Goal: Task Accomplishment & Management: Use online tool/utility

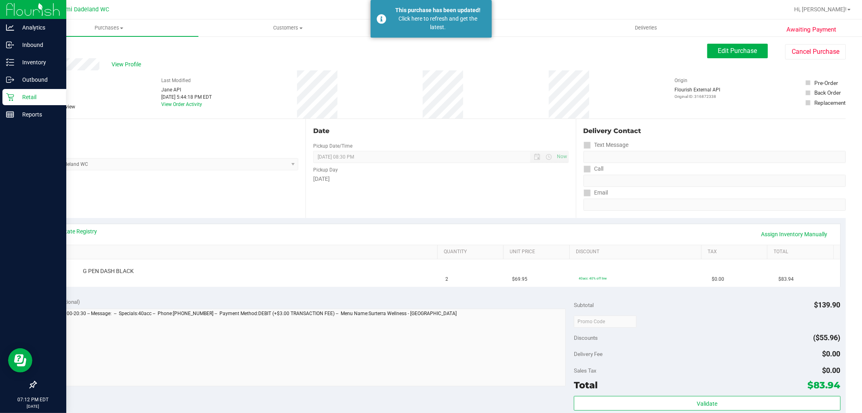
click at [36, 103] on div "Retail" at bounding box center [34, 97] width 64 height 16
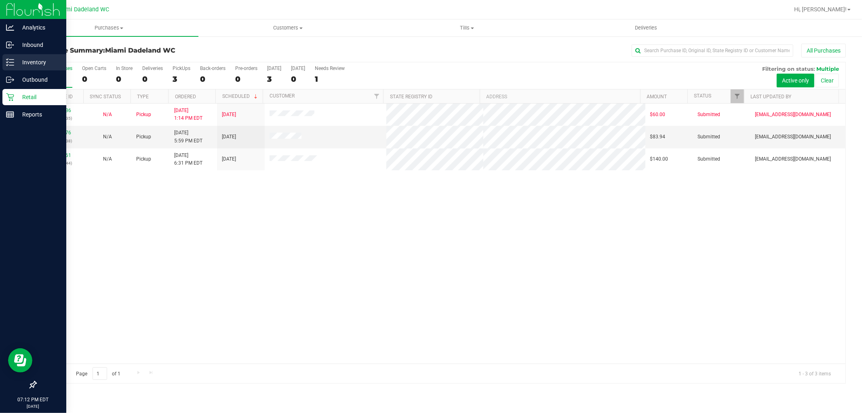
click at [40, 62] on p "Inventory" at bounding box center [38, 62] width 49 height 10
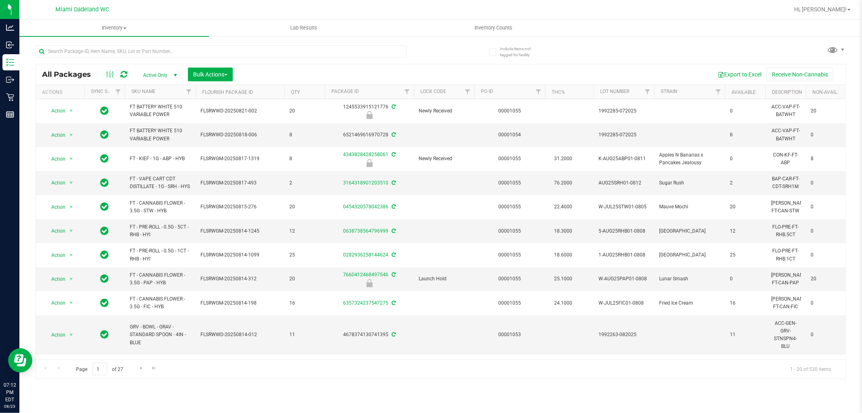
scroll to position [0, 696]
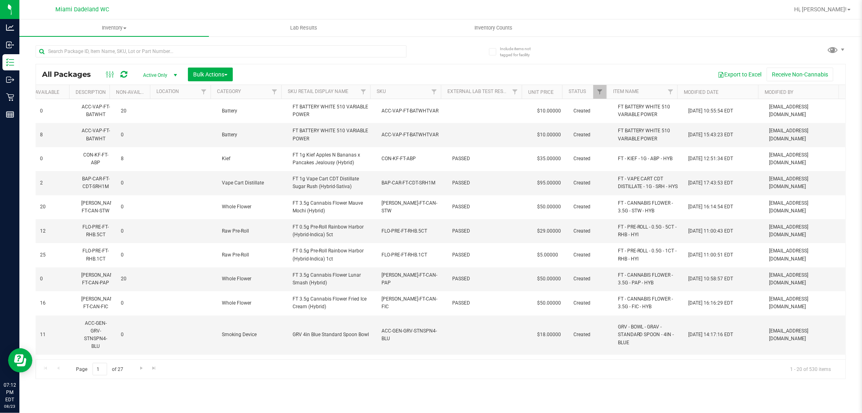
click at [395, 87] on th "SKU" at bounding box center [405, 92] width 71 height 14
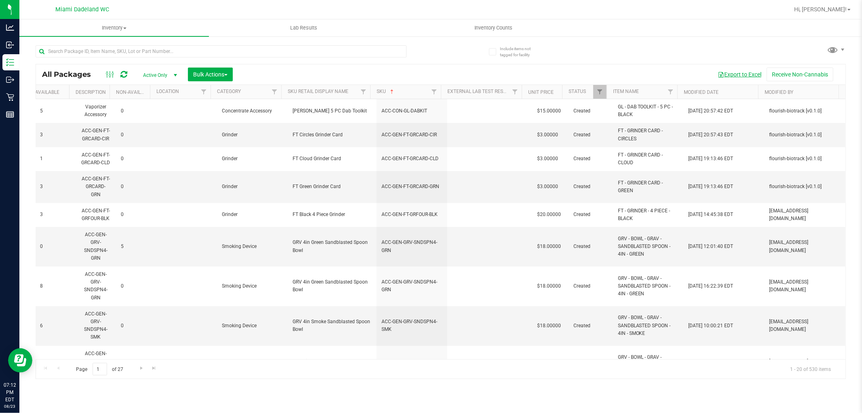
click at [741, 74] on button "Export to Excel" at bounding box center [740, 75] width 54 height 14
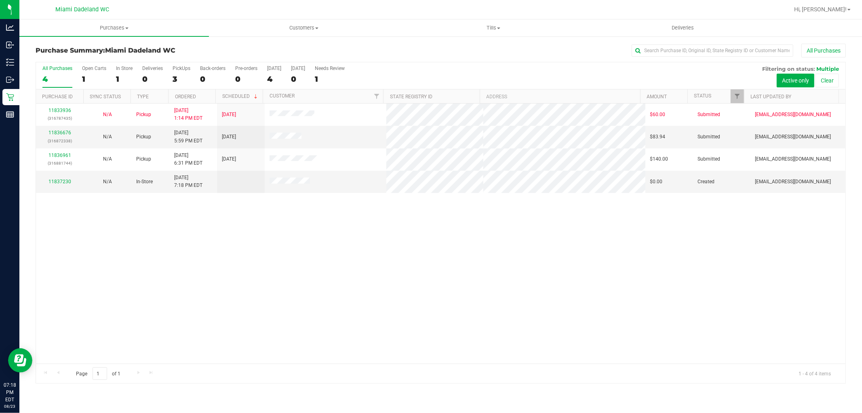
click at [325, 306] on div "11833936 (316787435) N/A Pickup [DATE] 1:14 PM EDT 8/23/2025 $60.00 Submitted […" at bounding box center [441, 233] width 810 height 260
click at [61, 133] on link "11836676" at bounding box center [60, 133] width 23 height 6
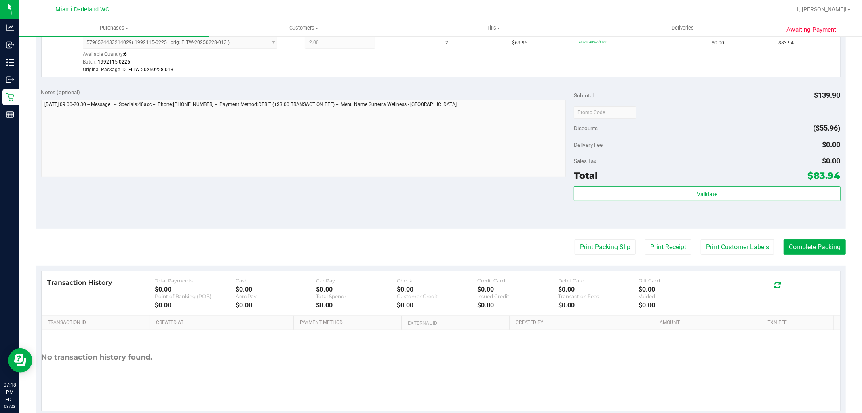
scroll to position [257, 0]
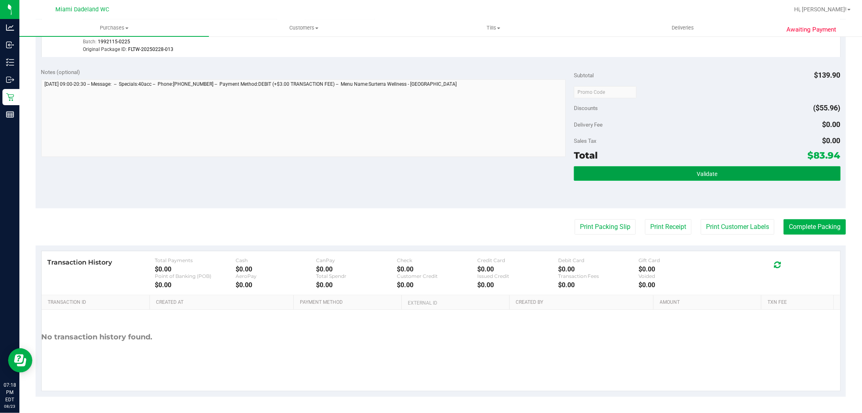
click at [593, 174] on button "Validate" at bounding box center [707, 173] width 266 height 15
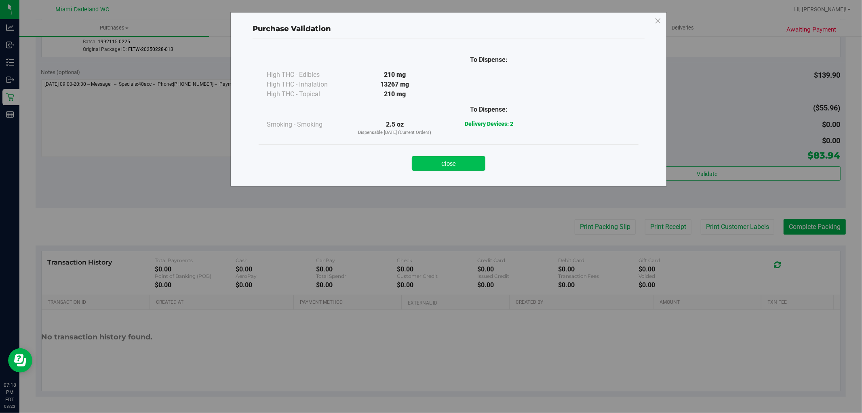
click at [440, 163] on button "Close" at bounding box center [449, 163] width 74 height 15
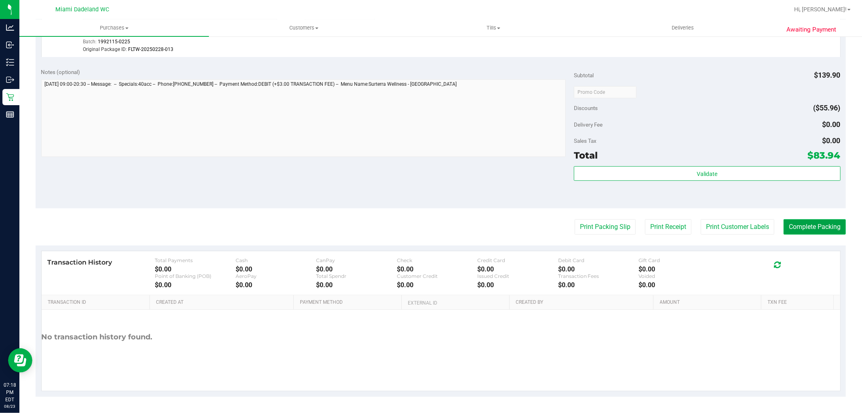
click at [801, 224] on button "Complete Packing" at bounding box center [815, 226] width 62 height 15
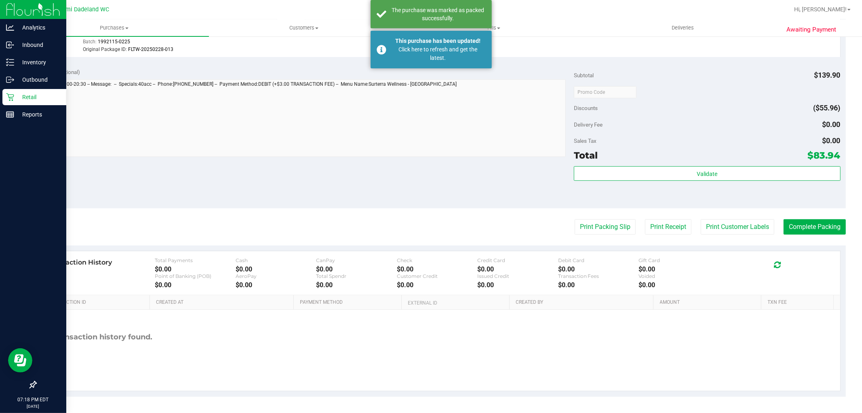
click at [23, 102] on div "Retail" at bounding box center [34, 97] width 64 height 16
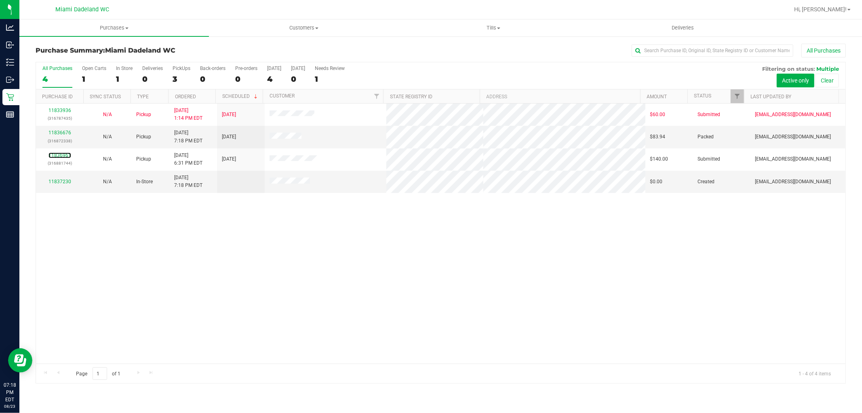
click at [70, 155] on link "11836961" at bounding box center [60, 155] width 23 height 6
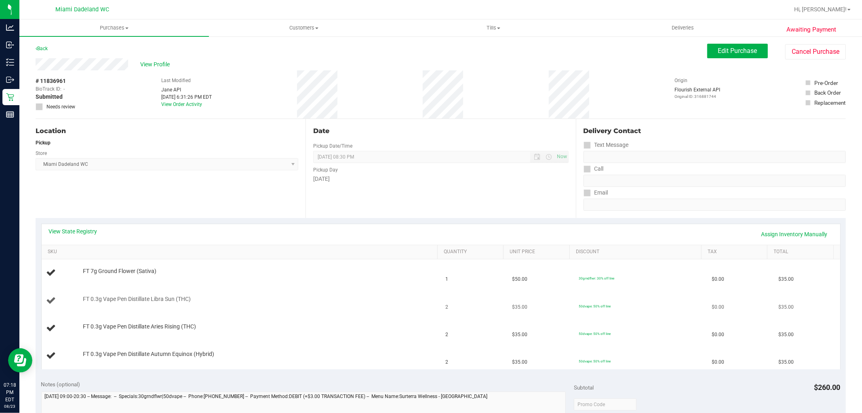
click at [275, 308] on td "FT 0.3g Vape Pen Distillate Libra Sun (THC)" at bounding box center [241, 300] width 399 height 27
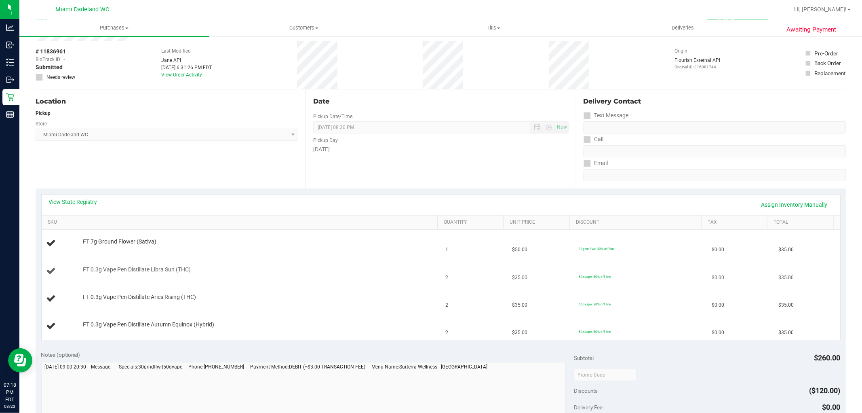
scroll to position [45, 0]
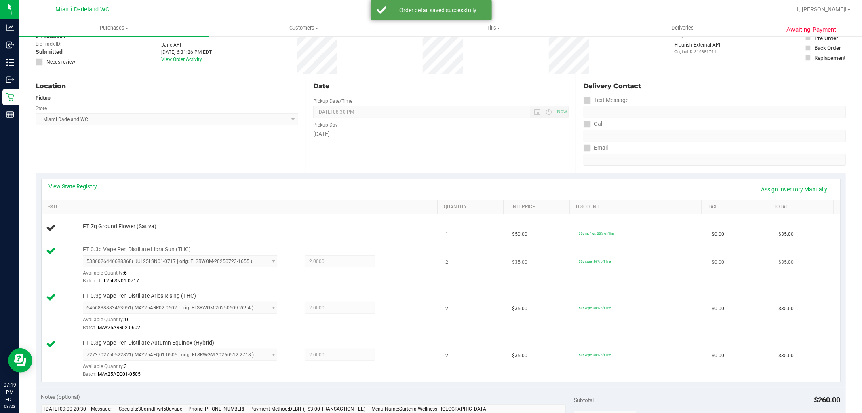
click at [314, 254] on div "FT 0.3g Vape Pen Distillate Libra Sun (THC) 5386026446688368 ( JUL25LSN01-0717 …" at bounding box center [256, 265] width 355 height 40
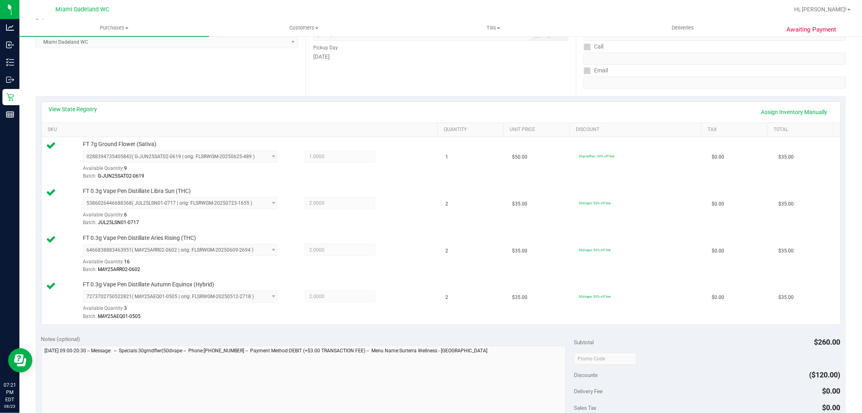
scroll to position [389, 0]
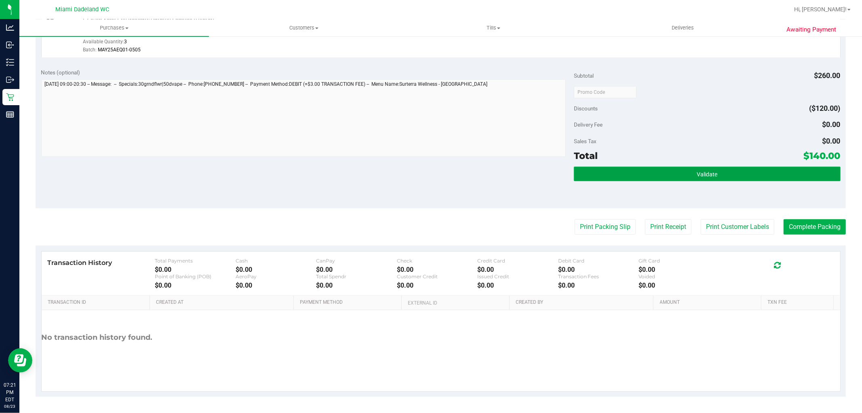
click at [822, 173] on button "Validate" at bounding box center [707, 174] width 266 height 15
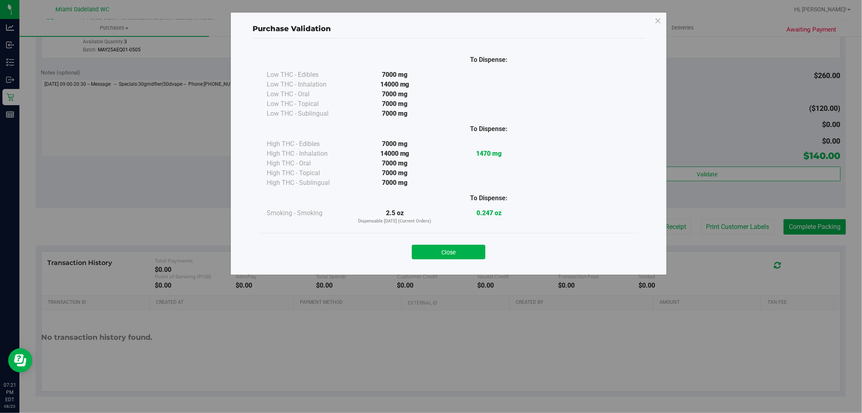
drag, startPoint x: 454, startPoint y: 249, endPoint x: 532, endPoint y: 260, distance: 79.2
click at [455, 249] on button "Close" at bounding box center [449, 252] width 74 height 15
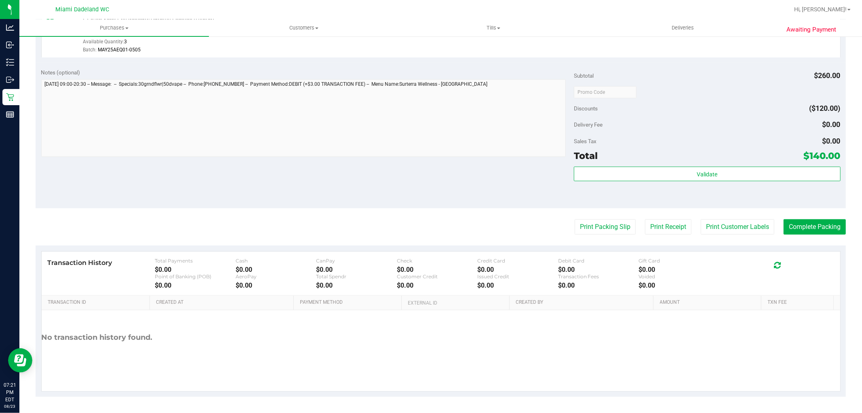
click at [611, 217] on purchase-details "Back Edit Purchase Cancel Purchase View Profile # 11836961 BioTrack ID: - Submi…" at bounding box center [441, 25] width 810 height 741
click at [605, 224] on button "Print Packing Slip" at bounding box center [605, 226] width 61 height 15
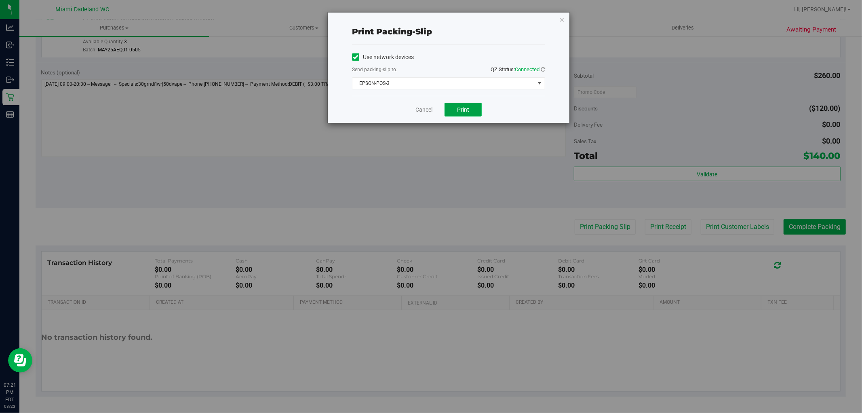
click at [469, 115] on button "Print" at bounding box center [463, 110] width 37 height 14
click at [427, 107] on link "Cancel" at bounding box center [424, 110] width 17 height 8
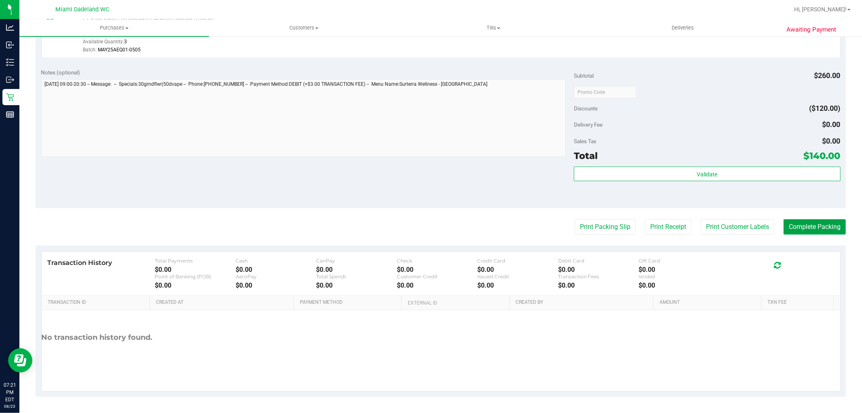
click at [819, 225] on button "Complete Packing" at bounding box center [815, 226] width 62 height 15
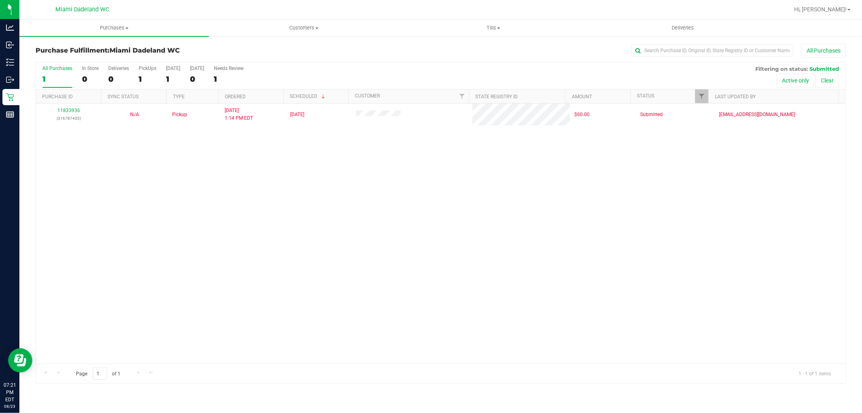
click at [597, 257] on div "11833936 (316787435) N/A Pickup 8/23/2025 1:14 PM EDT 8/23/2025 $60.00 Submitte…" at bounding box center [441, 233] width 810 height 260
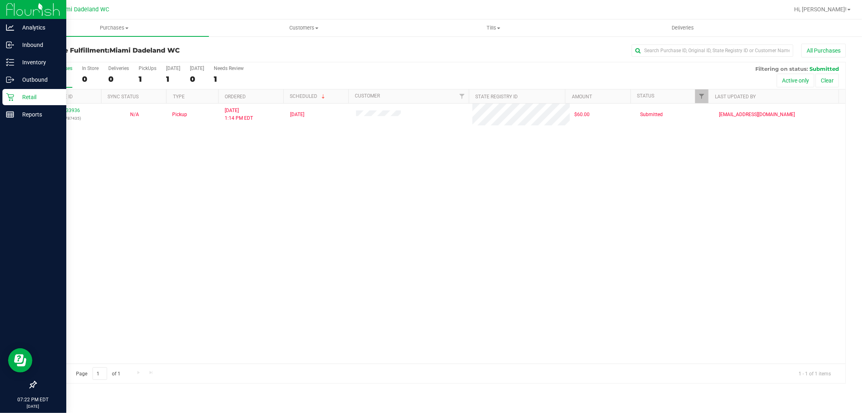
click at [15, 95] on p "Retail" at bounding box center [38, 97] width 49 height 10
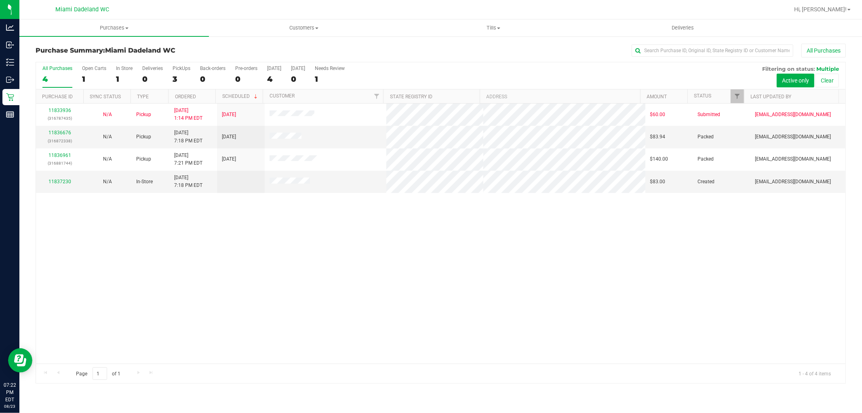
click at [220, 262] on div "11833936 (316787435) N/A Pickup 8/23/2025 1:14 PM EDT 8/23/2025 $60.00 Submitte…" at bounding box center [441, 233] width 810 height 260
click at [535, 316] on div "11833936 (316787435) N/A Pickup 8/23/2025 1:14 PM EDT 8/23/2025 $60.00 Submitte…" at bounding box center [441, 233] width 810 height 260
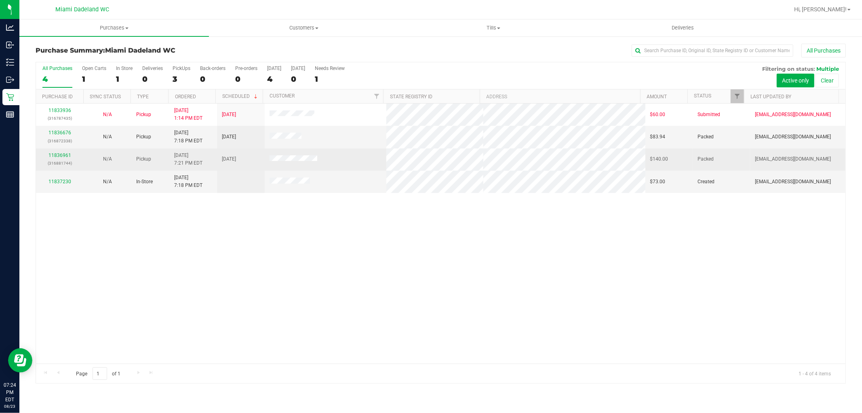
click at [46, 154] on div "11836961 (316881744)" at bounding box center [60, 159] width 38 height 15
click at [53, 152] on div "11836961 (316881744)" at bounding box center [60, 159] width 38 height 15
click at [54, 154] on link "11836961" at bounding box center [60, 155] width 23 height 6
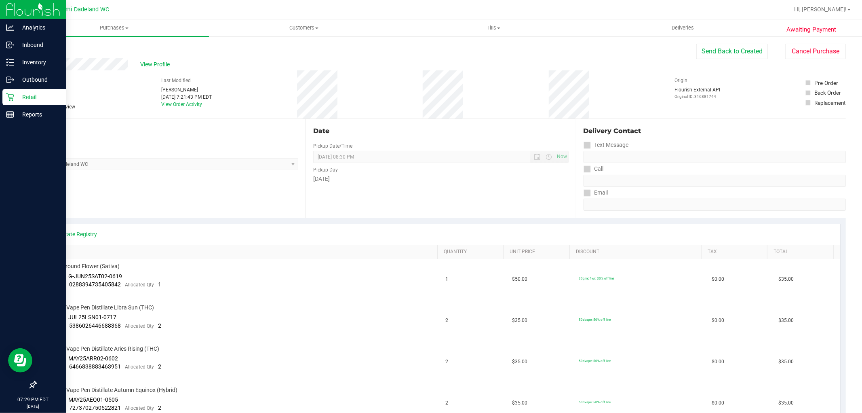
click at [14, 97] on p "Retail" at bounding box center [38, 97] width 49 height 10
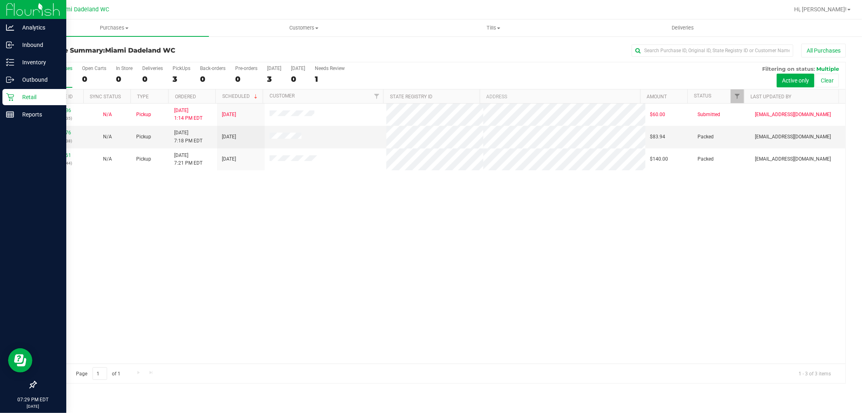
click at [38, 98] on p "Retail" at bounding box center [38, 97] width 49 height 10
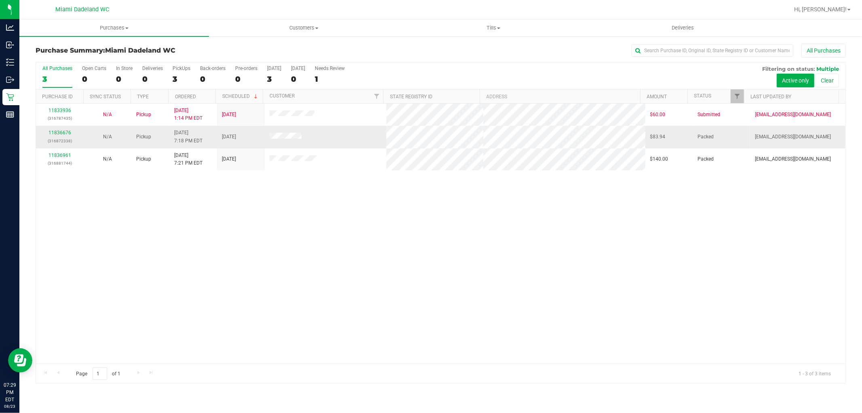
drag, startPoint x: 310, startPoint y: 209, endPoint x: 284, endPoint y: 128, distance: 85.0
click at [308, 209] on div "11833936 (316787435) N/A Pickup 8/23/2025 1:14 PM EDT 8/23/2025 $60.00 Submitte…" at bounding box center [441, 233] width 810 height 260
click at [159, 237] on div "11833936 (316787435) N/A Pickup 8/23/2025 1:14 PM EDT 8/23/2025 $60.00 Submitte…" at bounding box center [441, 233] width 810 height 260
drag, startPoint x: 462, startPoint y: 286, endPoint x: 449, endPoint y: 301, distance: 19.2
click at [462, 287] on div "11833936 (316787435) N/A Pickup 8/23/2025 1:14 PM EDT 8/23/2025 $60.00 Submitte…" at bounding box center [441, 233] width 810 height 260
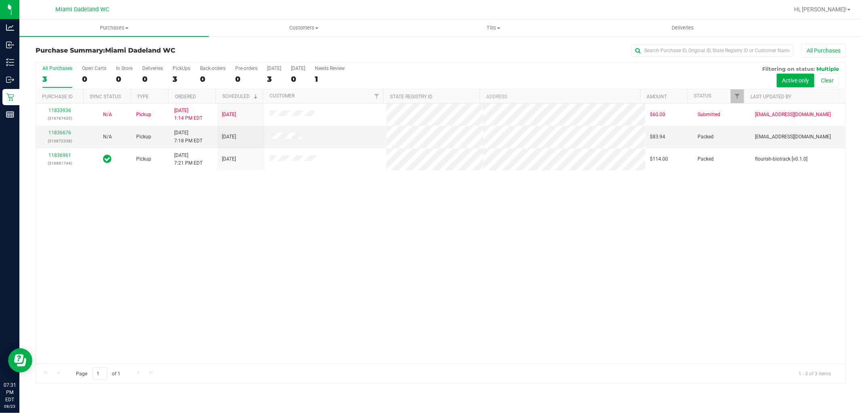
drag, startPoint x: 424, startPoint y: 191, endPoint x: 400, endPoint y: 192, distance: 23.4
click at [424, 191] on div "11833936 (316787435) N/A Pickup 8/23/2025 1:14 PM EDT 8/23/2025 $60.00 Submitte…" at bounding box center [441, 233] width 810 height 260
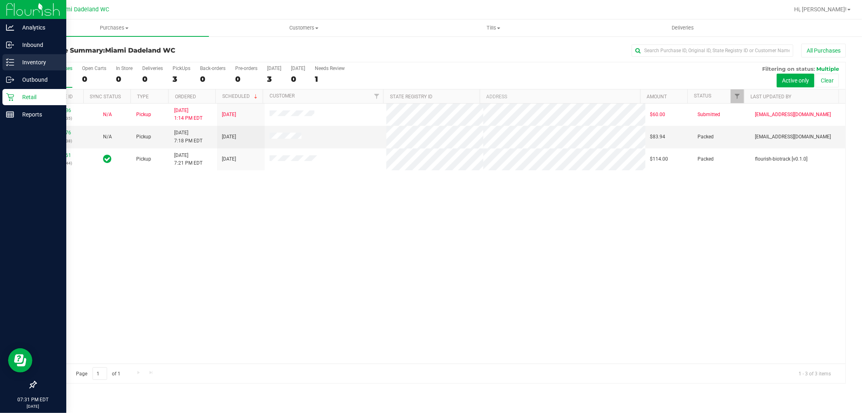
click at [15, 67] on p "Inventory" at bounding box center [38, 62] width 49 height 10
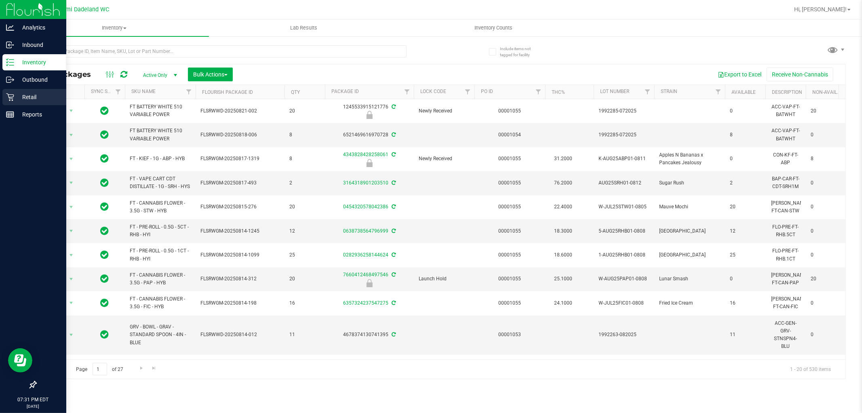
click at [27, 95] on p "Retail" at bounding box center [38, 97] width 49 height 10
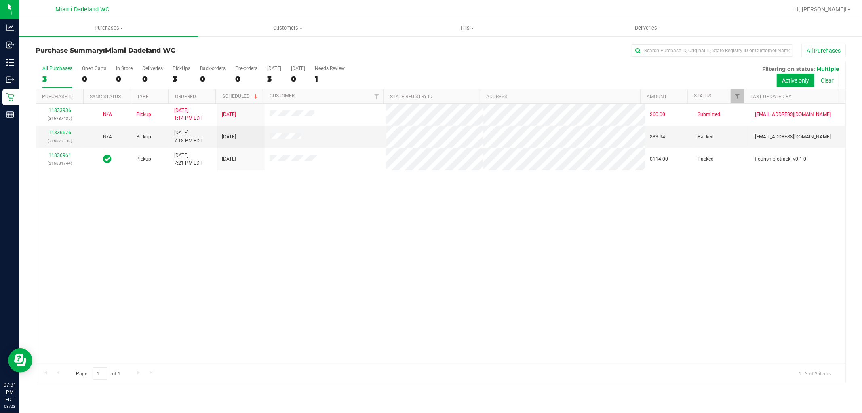
click at [108, 203] on div "11833936 (316787435) N/A Pickup 8/23/2025 1:14 PM EDT 8/23/2025 $60.00 Submitte…" at bounding box center [441, 233] width 810 height 260
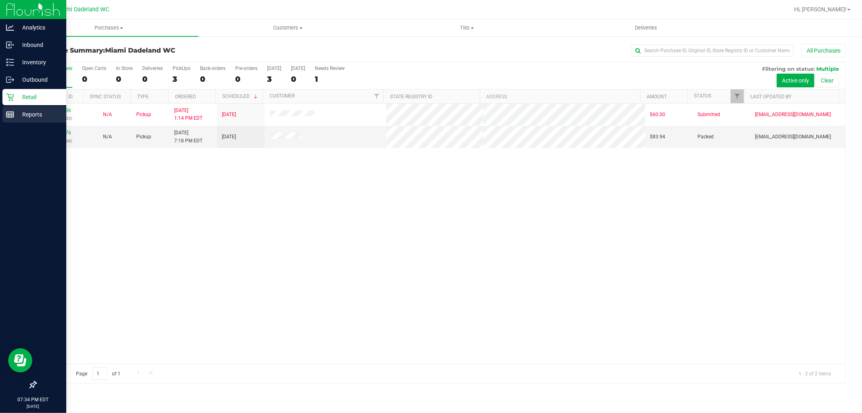
click at [26, 110] on p "Reports" at bounding box center [38, 115] width 49 height 10
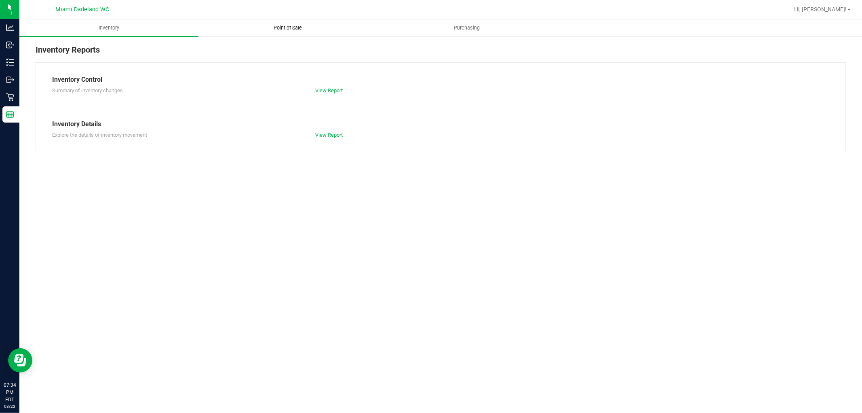
click at [282, 29] on span "Point of Sale" at bounding box center [288, 27] width 50 height 7
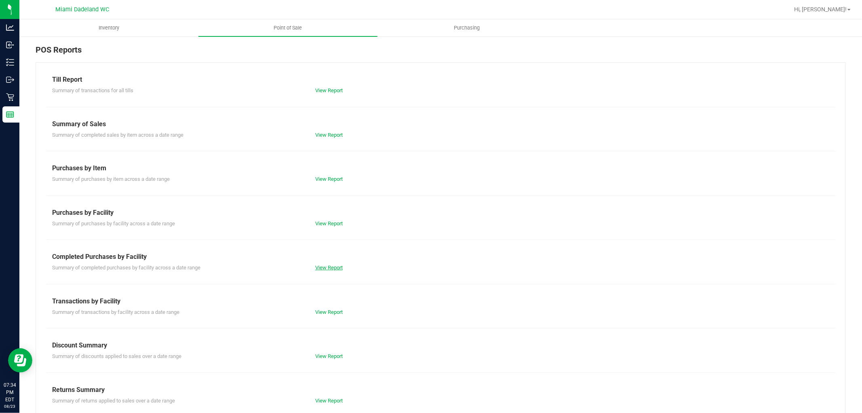
click at [331, 264] on link "View Report" at bounding box center [328, 267] width 27 height 6
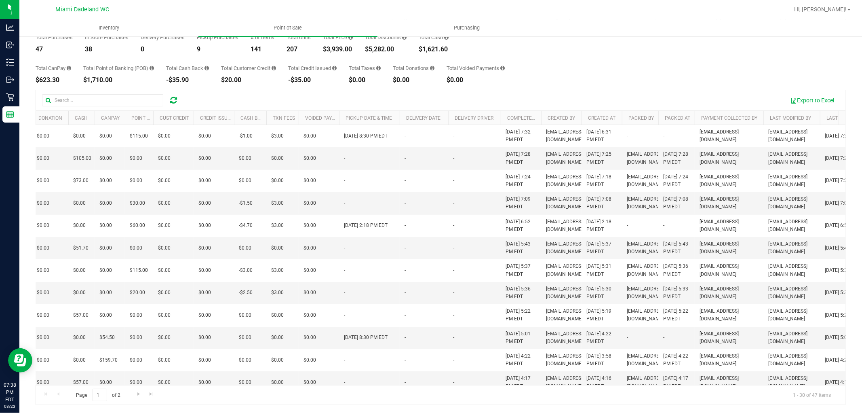
scroll to position [0, 360]
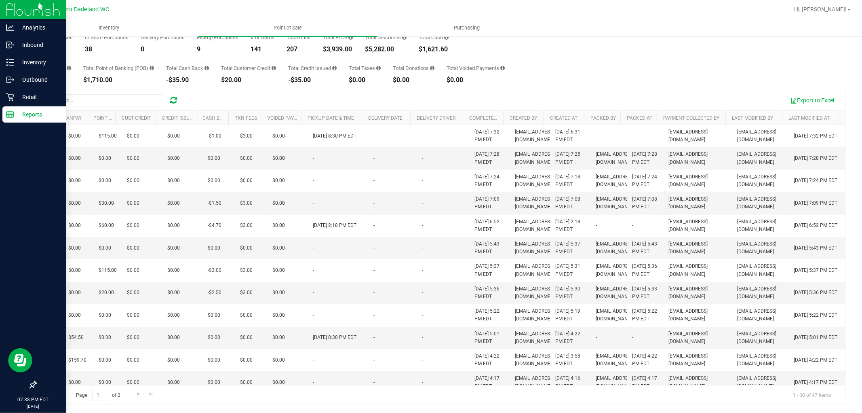
click at [19, 118] on p "Reports" at bounding box center [38, 115] width 49 height 10
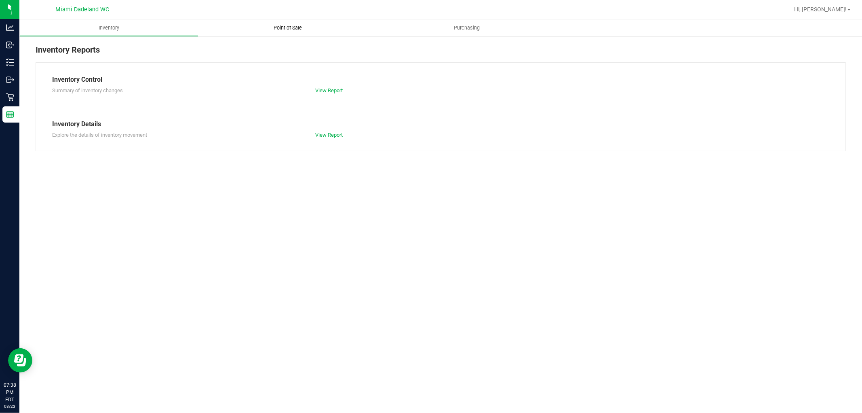
click at [293, 29] on span "Point of Sale" at bounding box center [288, 27] width 50 height 7
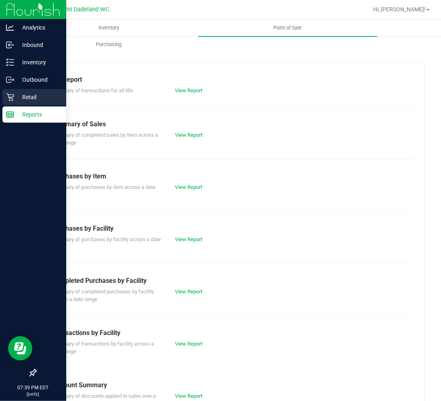
click at [15, 93] on p "Retail" at bounding box center [38, 97] width 49 height 10
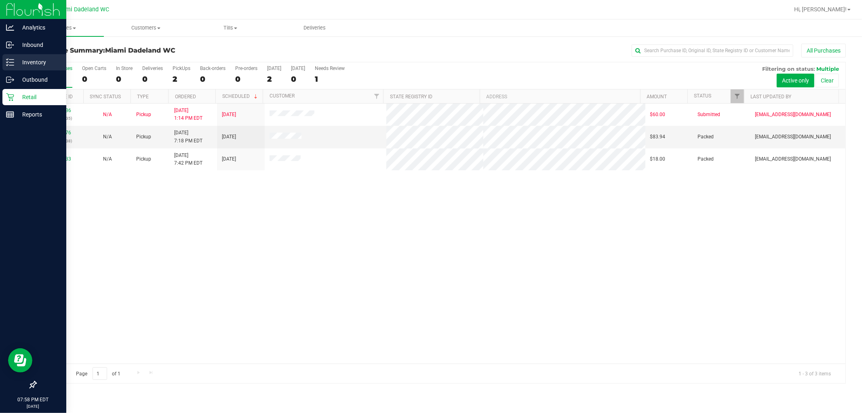
click at [21, 64] on p "Inventory" at bounding box center [38, 62] width 49 height 10
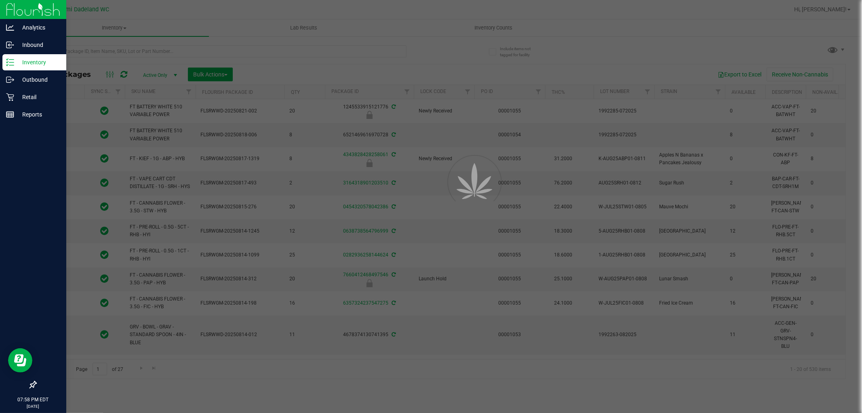
click at [234, 50] on div at bounding box center [431, 206] width 862 height 413
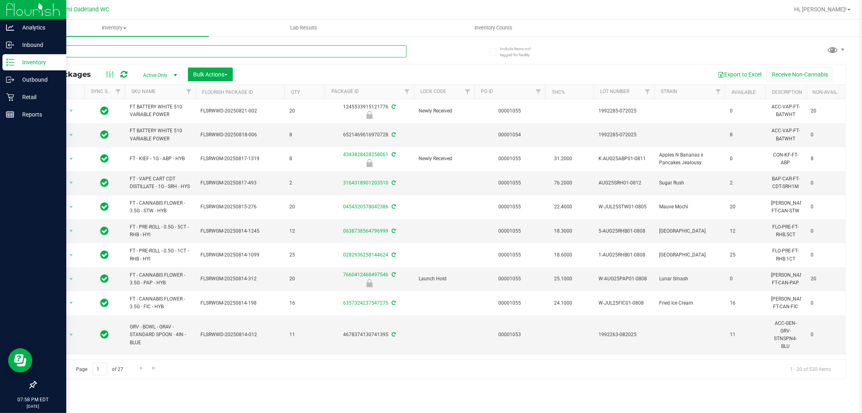
click at [234, 50] on input "text" at bounding box center [221, 51] width 371 height 12
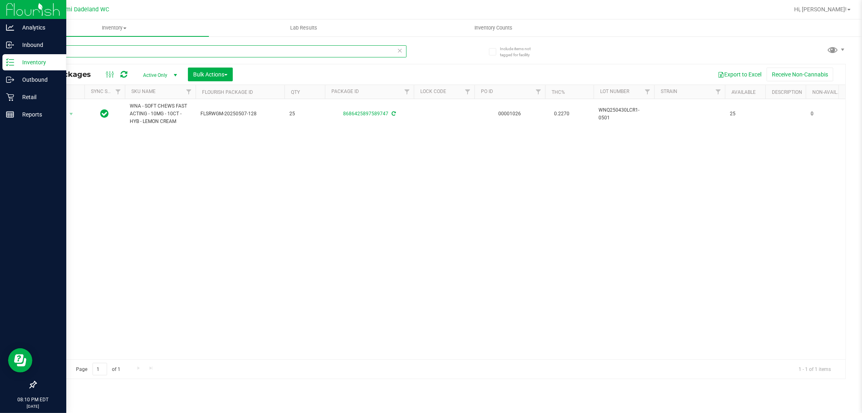
type input "mcm"
click at [399, 52] on icon at bounding box center [400, 50] width 6 height 10
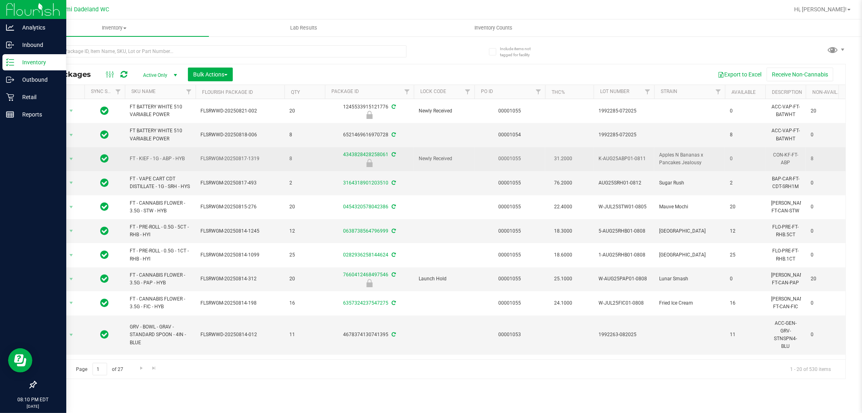
click at [400, 160] on div at bounding box center [369, 163] width 91 height 8
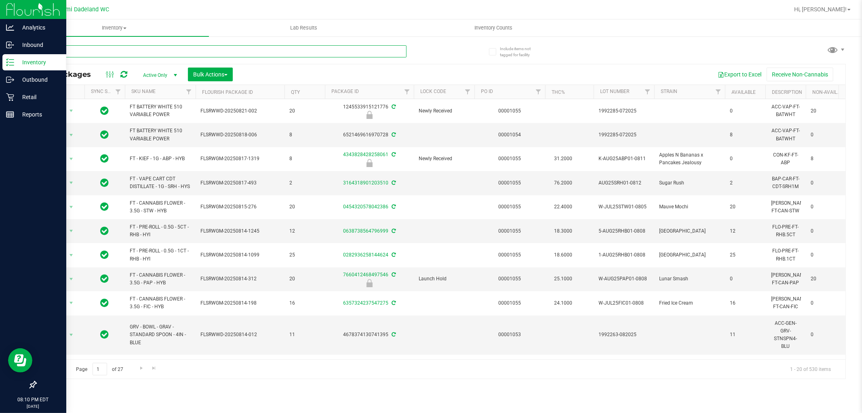
click at [381, 51] on input "text" at bounding box center [221, 51] width 371 height 12
